Goal: Task Accomplishment & Management: Manage account settings

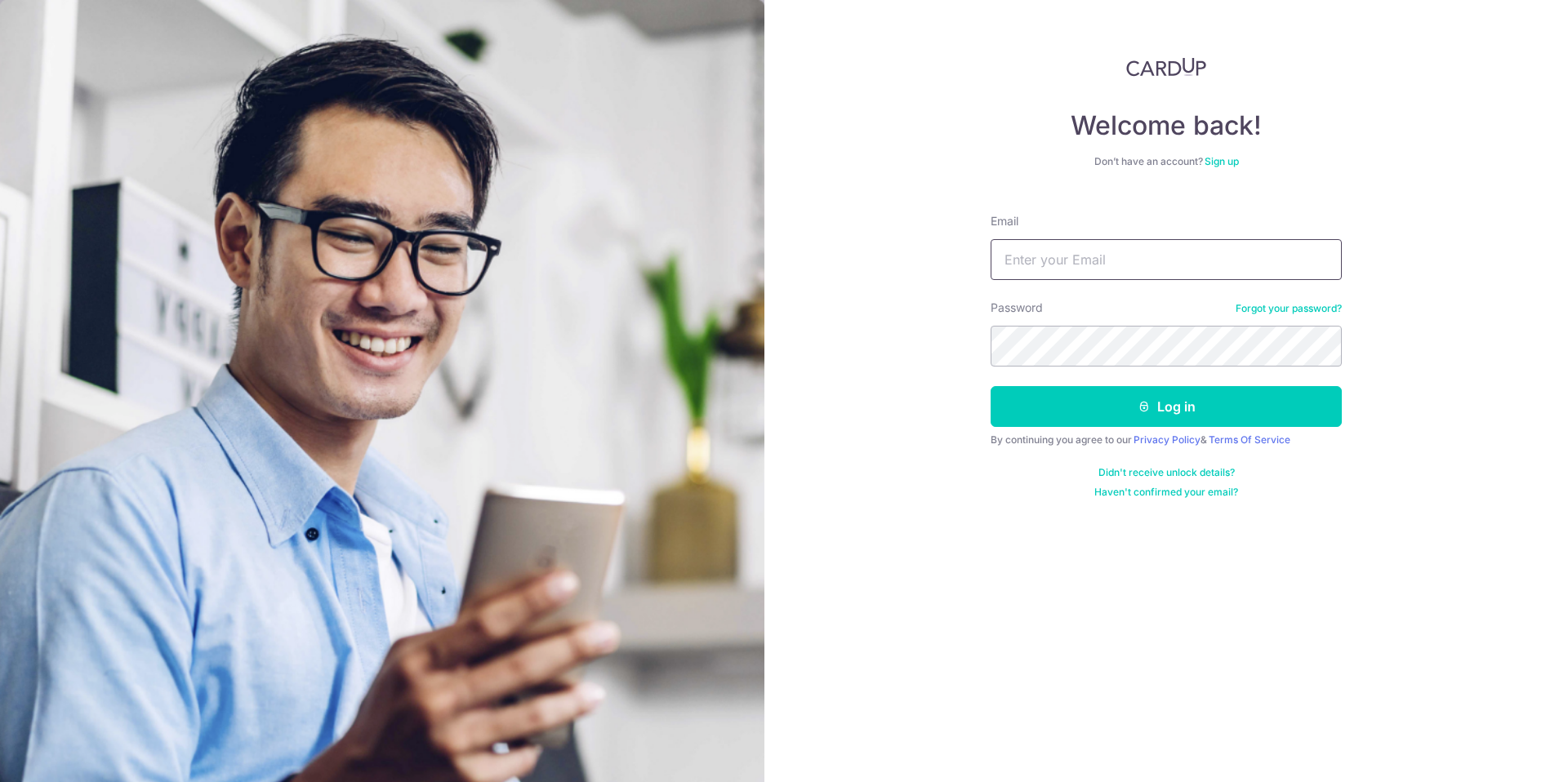
click at [1150, 266] on input "Email" at bounding box center [1166, 259] width 351 height 41
type input "[EMAIL_ADDRESS][DOMAIN_NAME]"
click at [1251, 402] on button "Log in" at bounding box center [1166, 406] width 351 height 41
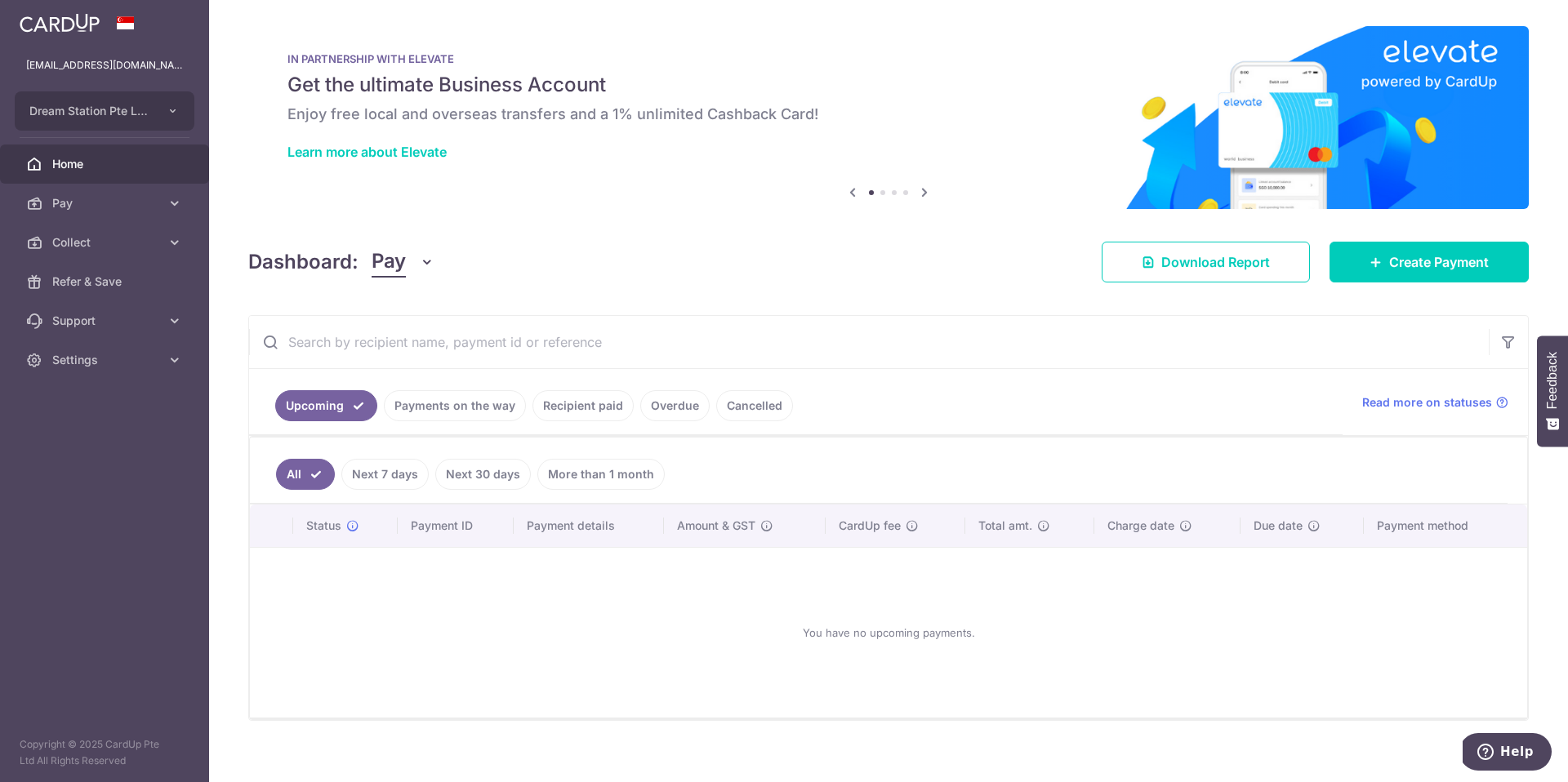
click at [588, 415] on link "Recipient paid" at bounding box center [583, 406] width 102 height 31
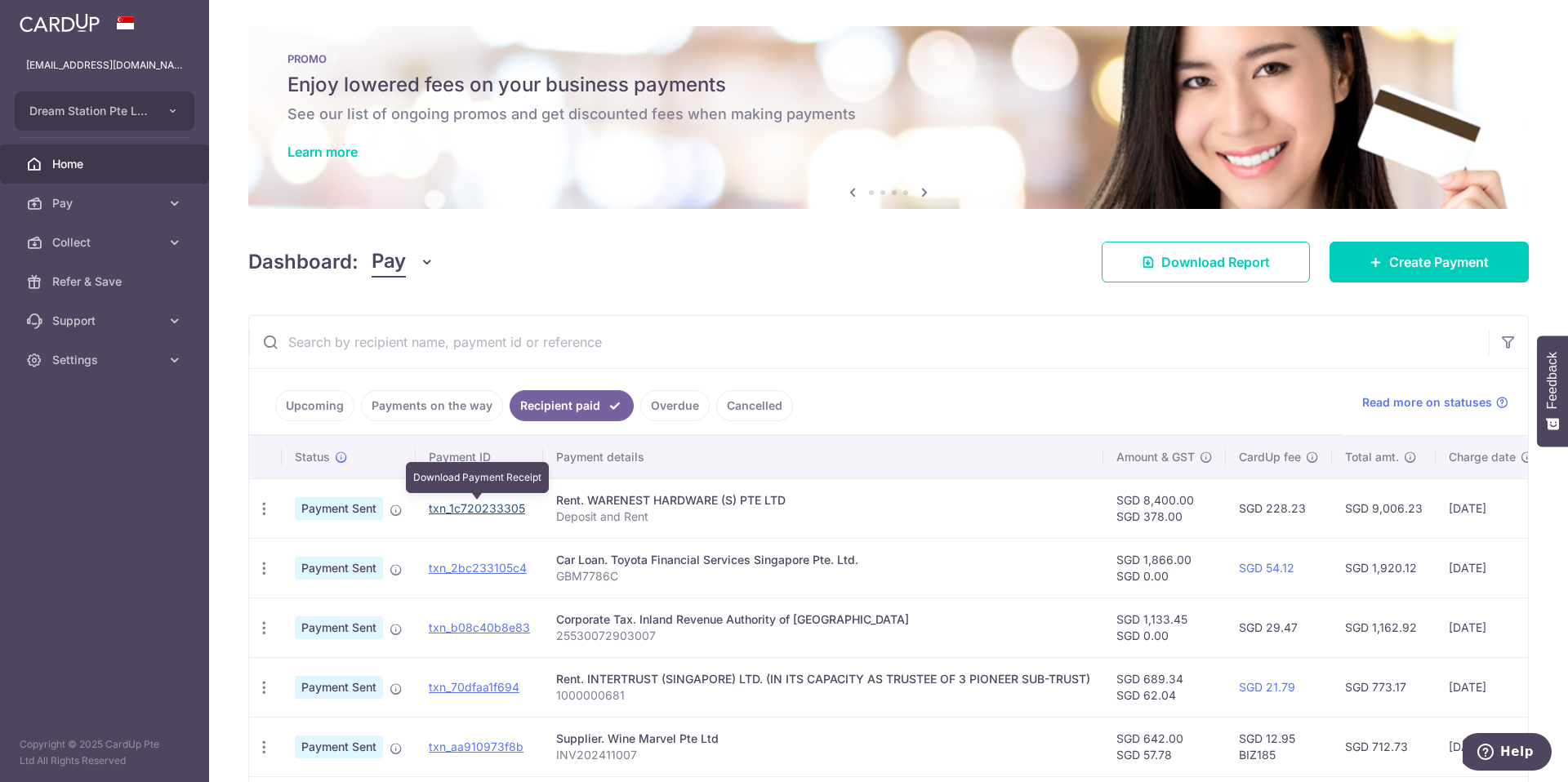
click at [517, 507] on link "txn_1c720233305" at bounding box center [477, 508] width 96 height 14
